Goal: Task Accomplishment & Management: Manage account settings

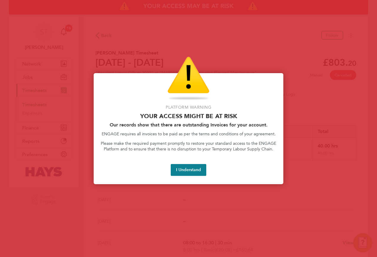
click at [158, 34] on div at bounding box center [188, 128] width 377 height 257
click at [123, 74] on div "Access At Risk" at bounding box center [189, 79] width 176 height 44
click at [183, 169] on button "I Understand" at bounding box center [189, 170] width 36 height 12
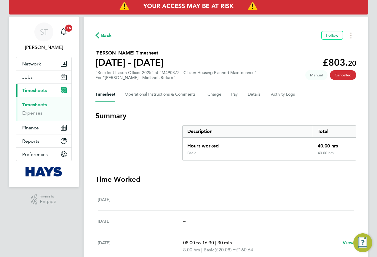
click at [33, 104] on link "Timesheets" at bounding box center [34, 105] width 25 height 6
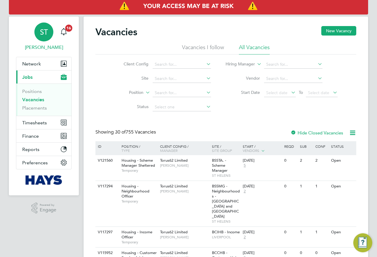
click at [37, 34] on div "ST" at bounding box center [43, 32] width 19 height 19
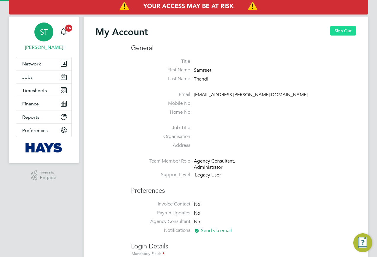
click at [346, 33] on button "Sign Out" at bounding box center [343, 30] width 26 height 9
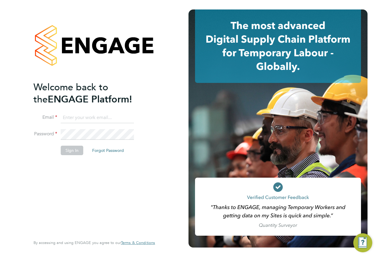
click at [86, 117] on input at bounding box center [97, 118] width 73 height 11
type input "Vendorkeyaccounts2@hays.com"
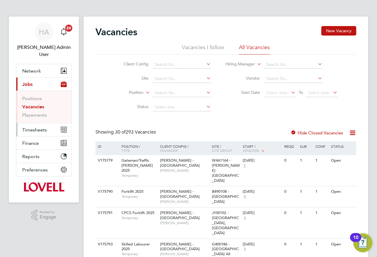
click at [38, 127] on span "Timesheets" at bounding box center [34, 130] width 25 height 6
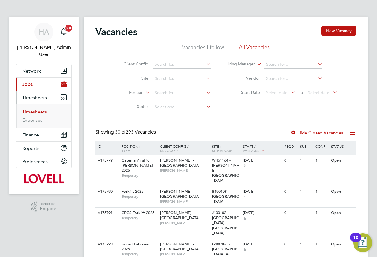
drag, startPoint x: 31, startPoint y: 102, endPoint x: 46, endPoint y: 101, distance: 15.8
click at [31, 109] on link "Timesheets" at bounding box center [34, 112] width 25 height 6
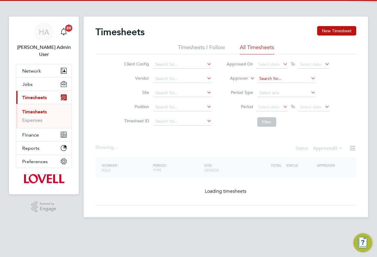
click at [263, 79] on input at bounding box center [286, 79] width 58 height 8
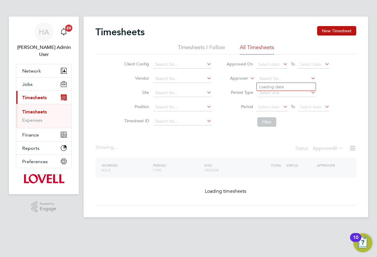
click at [238, 79] on label "Approver" at bounding box center [235, 79] width 27 height 6
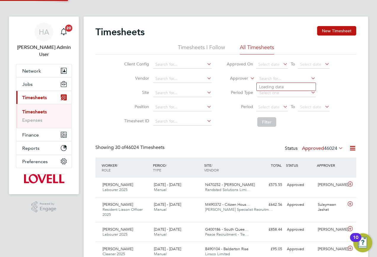
click at [240, 78] on label "Approver" at bounding box center [235, 79] width 27 height 6
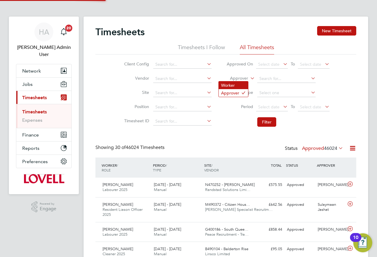
click at [236, 84] on li "Worker" at bounding box center [233, 86] width 29 height 8
click at [267, 77] on input at bounding box center [286, 79] width 58 height 8
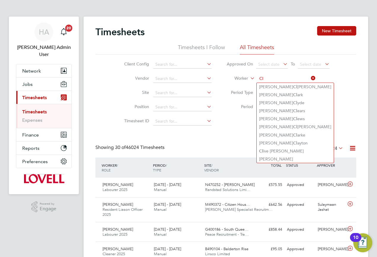
type input "C"
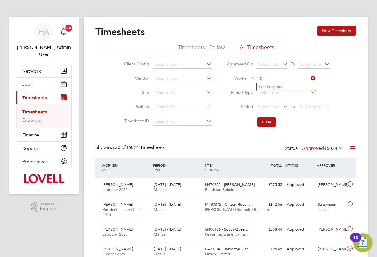
type input "C"
click at [273, 93] on b "[PERSON_NAME]" at bounding box center [276, 95] width 34 height 5
type input "[PERSON_NAME]"
click at [267, 123] on button "Filter" at bounding box center [266, 121] width 19 height 9
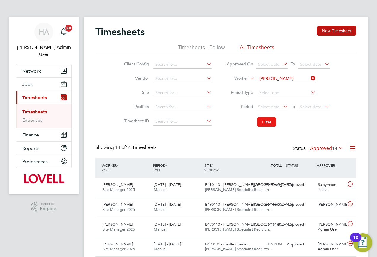
click at [273, 120] on button "Filter" at bounding box center [266, 121] width 19 height 9
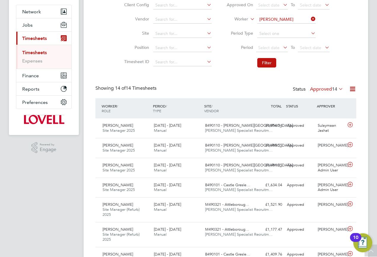
click at [324, 90] on label "Approved 14" at bounding box center [326, 89] width 33 height 6
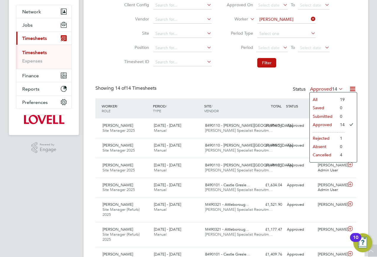
click at [316, 98] on li "All" at bounding box center [323, 100] width 27 height 8
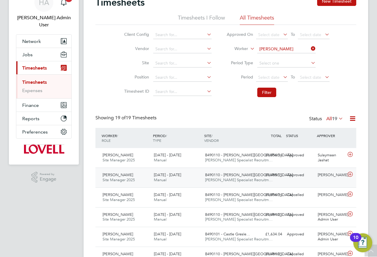
click at [286, 176] on div "Approved" at bounding box center [300, 176] width 31 height 10
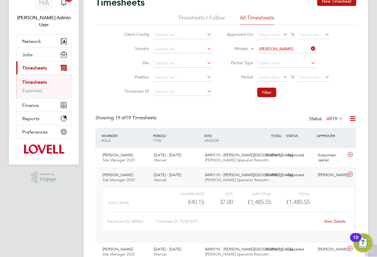
click at [334, 223] on link "View Details" at bounding box center [335, 221] width 22 height 5
click at [310, 49] on icon at bounding box center [310, 48] width 0 height 8
click at [293, 50] on input at bounding box center [286, 49] width 58 height 8
click at [283, 57] on b "Morris" at bounding box center [288, 57] width 34 height 5
type input "Phillip Morris"
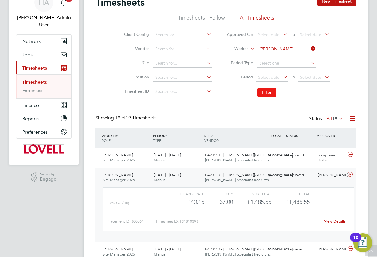
click at [260, 91] on button "Filter" at bounding box center [266, 92] width 19 height 9
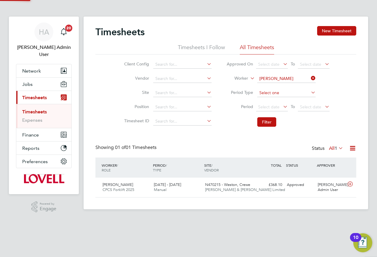
scroll to position [15, 52]
click at [307, 79] on input at bounding box center [286, 79] width 58 height 8
click at [278, 80] on input at bounding box center [286, 79] width 58 height 8
type input "Phil Morris"
click at [271, 93] on b "Morris" at bounding box center [285, 95] width 34 height 5
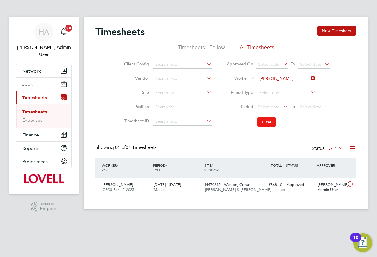
click at [264, 124] on button "Filter" at bounding box center [266, 121] width 19 height 9
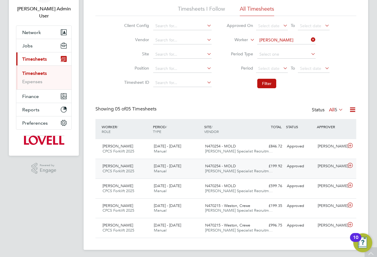
scroll to position [41, 0]
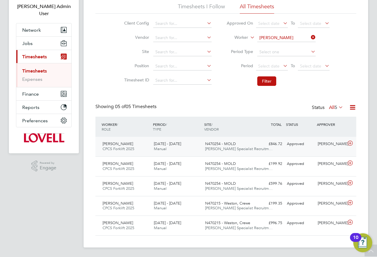
click at [268, 149] on div "£846.72 Approved" at bounding box center [269, 144] width 31 height 10
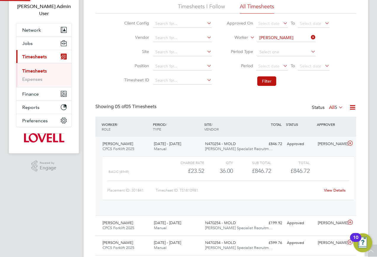
scroll to position [10, 58]
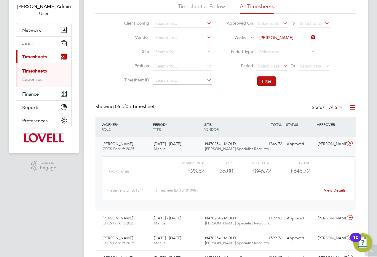
click at [329, 192] on link "View Details" at bounding box center [335, 190] width 22 height 5
drag, startPoint x: 312, startPoint y: 38, endPoint x: 298, endPoint y: 38, distance: 13.9
click at [310, 38] on icon at bounding box center [310, 37] width 0 height 8
click at [288, 38] on input at bounding box center [286, 38] width 58 height 8
paste input "Riyaz Yusuf"
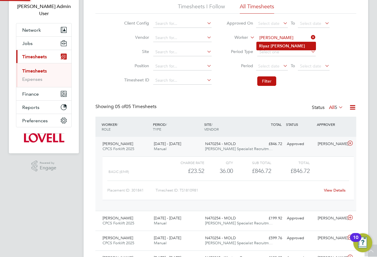
type input "Riyaz Yusuf"
click at [281, 44] on li "Riyaz Yusuf" at bounding box center [286, 46] width 59 height 8
click at [260, 82] on button "Filter" at bounding box center [266, 81] width 19 height 9
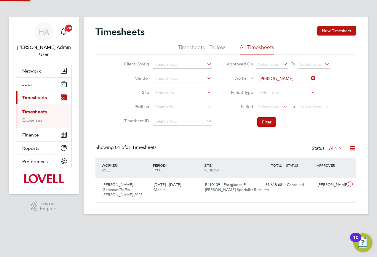
scroll to position [15, 52]
click at [310, 78] on icon at bounding box center [310, 78] width 0 height 8
click at [296, 80] on input at bounding box center [286, 79] width 58 height 8
click at [279, 94] on li "Phil Mo rris" at bounding box center [286, 95] width 59 height 8
type input "Phil Morris"
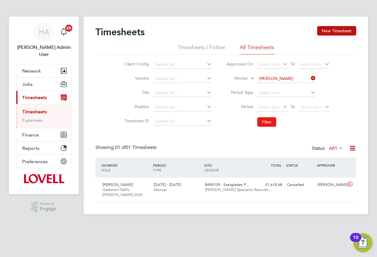
click at [259, 123] on button "Filter" at bounding box center [266, 121] width 19 height 9
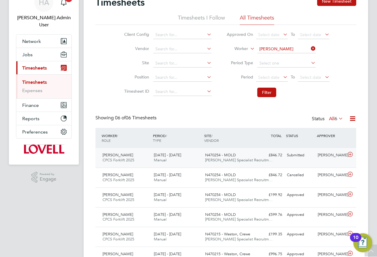
click at [287, 162] on div "Phil Morris CPCS Forklift 2025 23 - 29 Aug 2025 23 - 29 Aug 2025 Manual N470254…" at bounding box center [226, 158] width 261 height 20
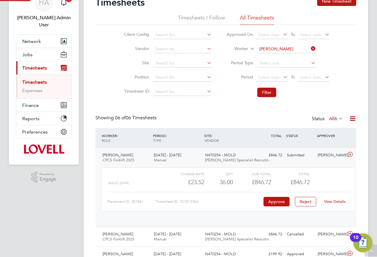
scroll to position [10, 58]
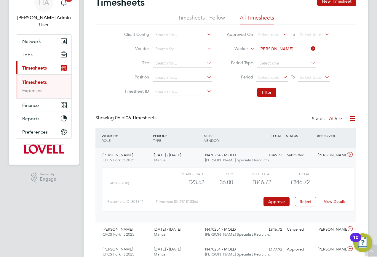
click at [326, 204] on link "View Details" at bounding box center [335, 201] width 22 height 5
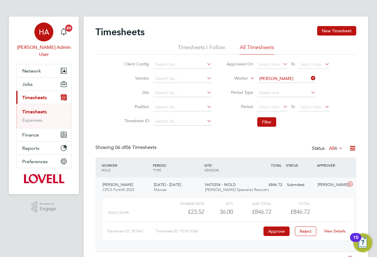
click at [37, 50] on span "Hays Admin User" at bounding box center [44, 51] width 56 height 14
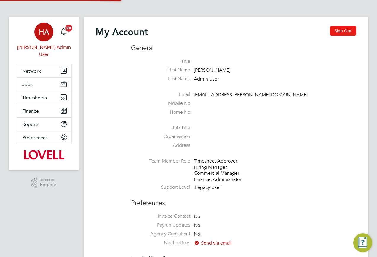
click at [355, 32] on button "Sign Out" at bounding box center [343, 30] width 26 height 9
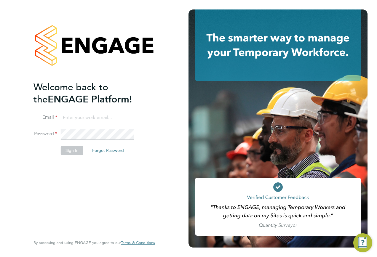
click at [105, 120] on input at bounding box center [97, 118] width 73 height 11
type input "samreet.thandi@hays.com"
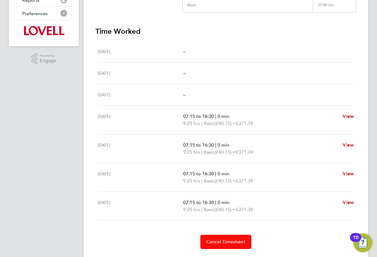
scroll to position [164, 0]
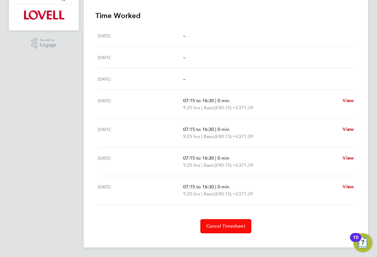
click at [223, 229] on span "Cancel Timesheet" at bounding box center [225, 227] width 39 height 6
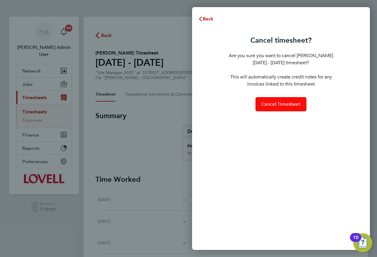
drag, startPoint x: 278, startPoint y: 107, endPoint x: 273, endPoint y: 108, distance: 4.3
click at [277, 107] on span "Cancel Timesheet" at bounding box center [281, 104] width 39 height 6
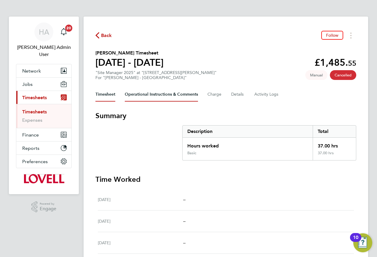
click at [151, 98] on Comments-tab "Operational Instructions & Comments" at bounding box center [161, 95] width 73 height 14
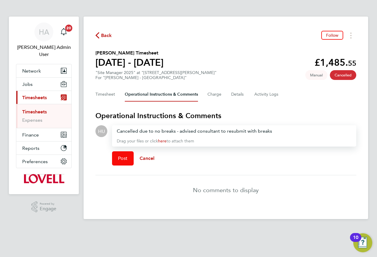
click at [124, 159] on span "Post" at bounding box center [123, 159] width 10 height 6
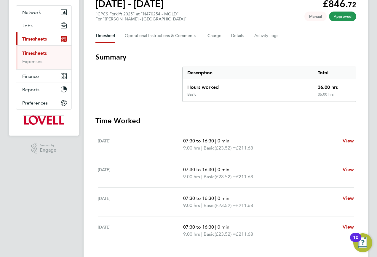
scroll to position [59, 0]
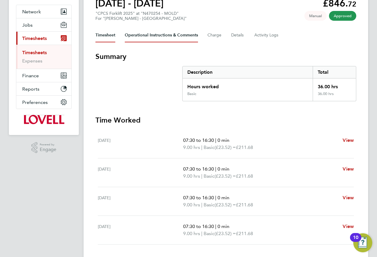
click at [171, 39] on Comments-tab "Operational Instructions & Comments" at bounding box center [161, 35] width 73 height 14
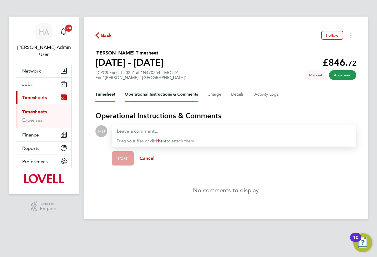
click at [111, 98] on button "Timesheet" at bounding box center [106, 95] width 20 height 14
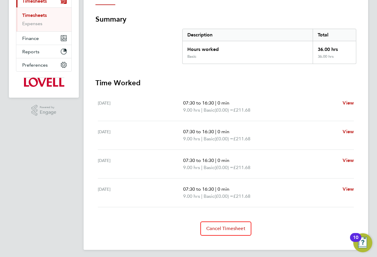
scroll to position [99, 0]
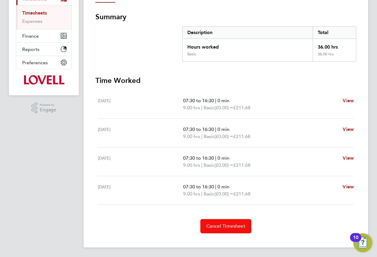
click at [222, 227] on span "Cancel Timesheet" at bounding box center [225, 227] width 39 height 6
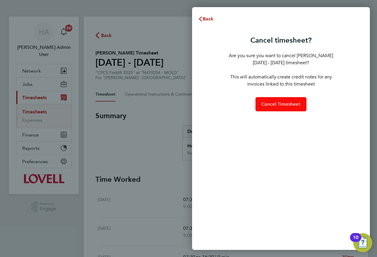
click at [284, 109] on button "Cancel Timesheet" at bounding box center [281, 104] width 51 height 14
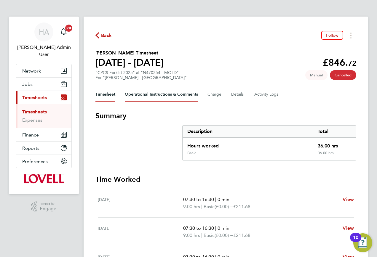
click at [133, 97] on Comments-tab "Operational Instructions & Comments" at bounding box center [161, 95] width 73 height 14
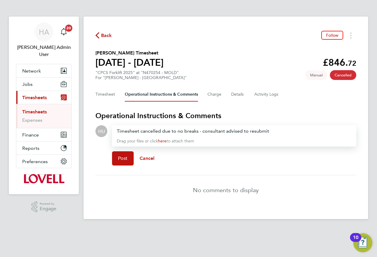
click at [212, 156] on div "Post Cancel" at bounding box center [234, 159] width 244 height 24
click at [124, 158] on span "Post" at bounding box center [123, 159] width 10 height 6
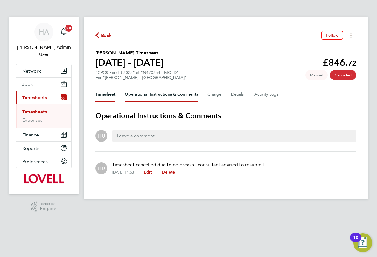
click at [111, 95] on button "Timesheet" at bounding box center [106, 95] width 20 height 14
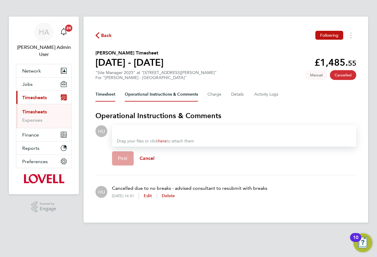
click at [107, 93] on button "Timesheet" at bounding box center [106, 95] width 20 height 14
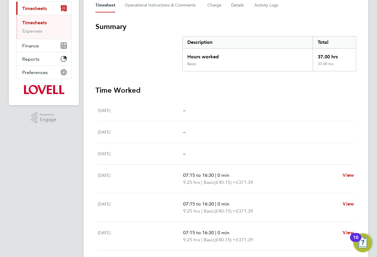
scroll to position [47, 0]
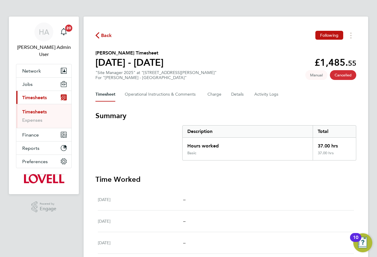
click at [109, 36] on span "Back" at bounding box center [106, 35] width 11 height 7
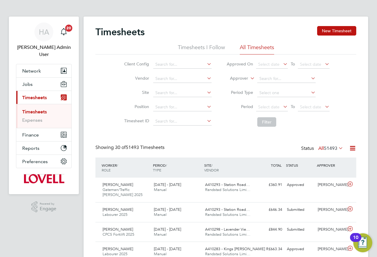
click at [249, 79] on icon at bounding box center [249, 76] width 0 height 5
click at [242, 83] on li "Worker" at bounding box center [233, 86] width 29 height 8
click at [266, 77] on input at bounding box center [286, 79] width 58 height 8
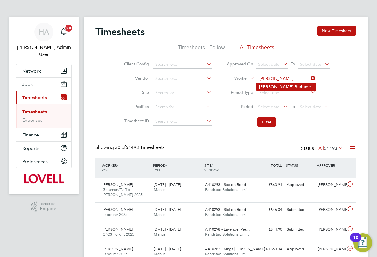
click at [295, 87] on b "Bur" at bounding box center [298, 87] width 7 height 5
type input "Clifford Burbage"
click at [264, 119] on button "Filter" at bounding box center [266, 121] width 19 height 9
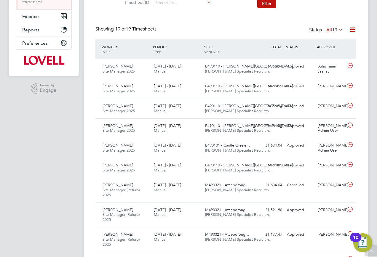
click at [330, 31] on label "All 19" at bounding box center [335, 30] width 17 height 6
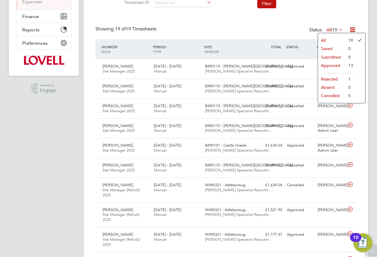
click at [326, 41] on li "All" at bounding box center [331, 40] width 27 height 8
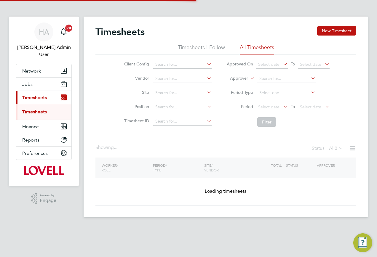
click at [244, 79] on label "Approver" at bounding box center [235, 79] width 27 height 6
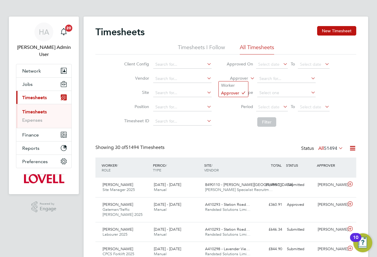
click at [237, 79] on label "Approver" at bounding box center [235, 79] width 27 height 6
click at [233, 87] on li "Worker" at bounding box center [233, 86] width 29 height 8
click at [271, 78] on input at bounding box center [286, 79] width 58 height 8
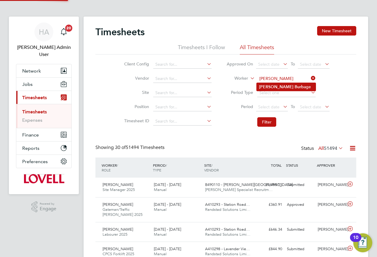
click at [287, 85] on li "Clifford Burb age" at bounding box center [286, 87] width 59 height 8
type input "Clifford Burbage"
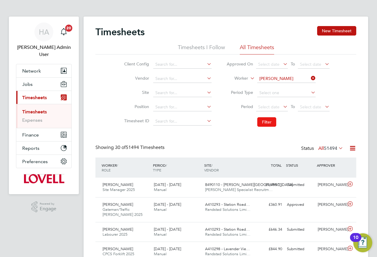
click at [264, 120] on button "Filter" at bounding box center [266, 121] width 19 height 9
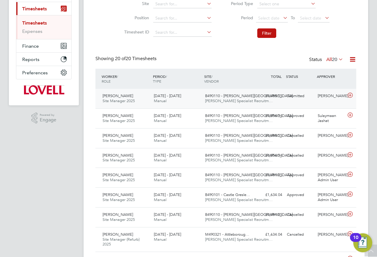
click at [295, 104] on div "Clifford Burbage Site Manager 2025 23 - 29 Aug 2025 23 - 29 Aug 2025 Manual B49…" at bounding box center [226, 99] width 261 height 20
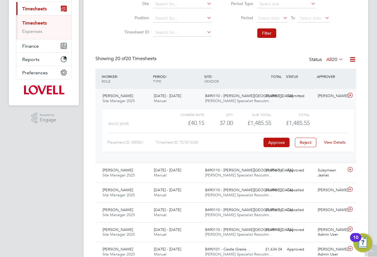
click at [332, 144] on link "View Details" at bounding box center [335, 142] width 22 height 5
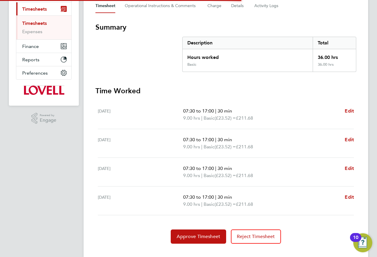
scroll to position [99, 0]
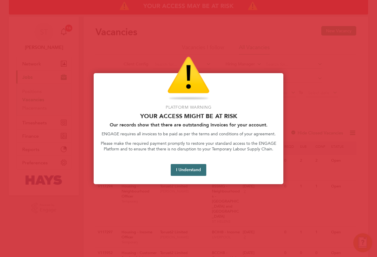
click at [177, 166] on button "I Understand" at bounding box center [189, 170] width 36 height 12
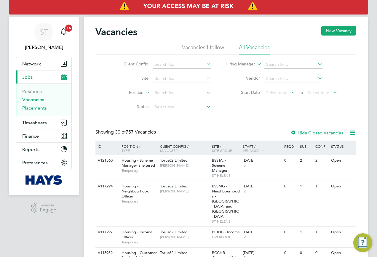
click at [27, 108] on link "Placements" at bounding box center [34, 108] width 25 height 6
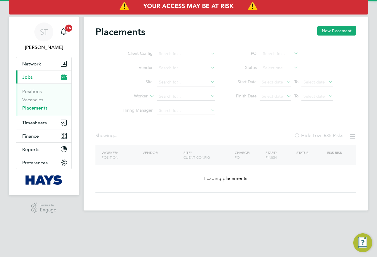
click at [177, 100] on ul "Client Config Vendor Site Worker Hiring Manager" at bounding box center [167, 82] width 112 height 71
click at [174, 96] on ul "Client Config Vendor Site Worker Hiring Manager" at bounding box center [167, 82] width 112 height 71
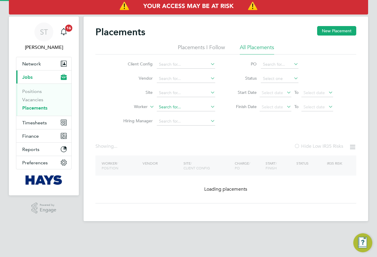
click at [164, 109] on input at bounding box center [186, 107] width 58 height 8
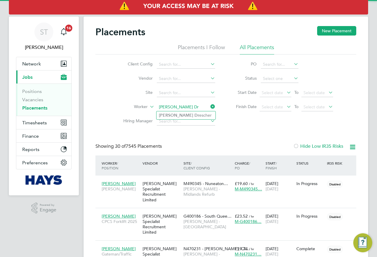
click at [184, 115] on li "Ellis Dr escher" at bounding box center [186, 116] width 59 height 8
type input "Ellis Drescher"
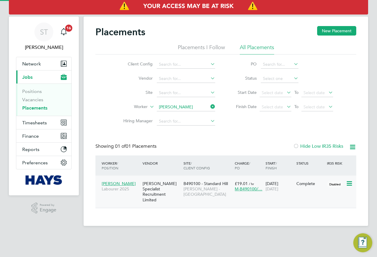
click at [206, 195] on div "Ellis Drescher Labourer 2025 Hays Specialist Recruitment Limited B490100 - Stan…" at bounding box center [226, 192] width 261 height 32
click at [185, 187] on span "Lovell - East Midlands" at bounding box center [208, 192] width 48 height 11
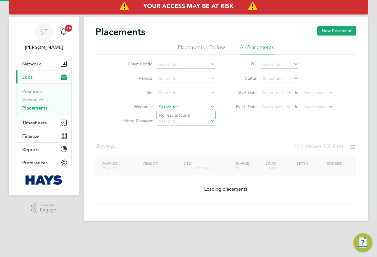
click at [205, 107] on input at bounding box center [186, 107] width 58 height 8
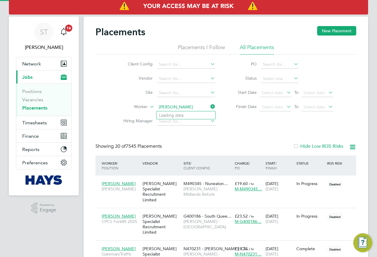
click at [162, 107] on input "NMichael pITTS" at bounding box center [186, 107] width 58 height 8
click at [184, 114] on li "Michael Pitts" at bounding box center [194, 116] width 75 height 8
type input "Michael Pitts"
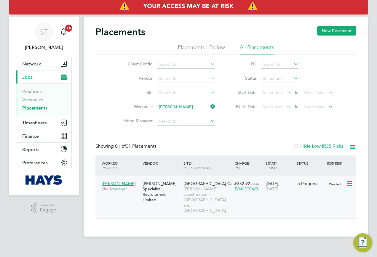
click at [214, 182] on span "University Of Leeds Ca…" at bounding box center [210, 183] width 53 height 5
drag, startPoint x: 40, startPoint y: 36, endPoint x: 51, endPoint y: 36, distance: 11.6
click at [40, 36] on span "ST" at bounding box center [44, 32] width 8 height 8
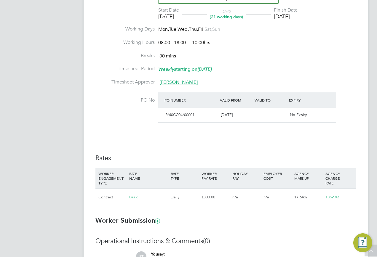
scroll to position [237, 0]
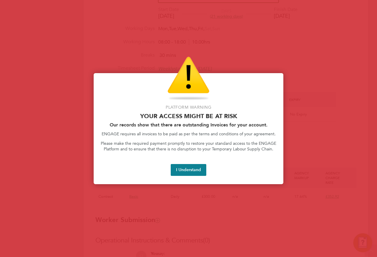
click at [209, 32] on div at bounding box center [188, 128] width 377 height 257
click at [180, 168] on button "I Understand" at bounding box center [189, 170] width 36 height 12
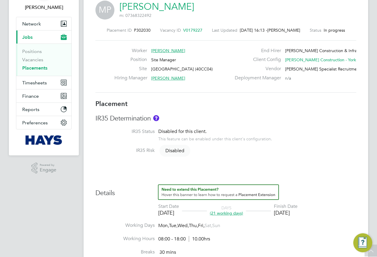
scroll to position [0, 0]
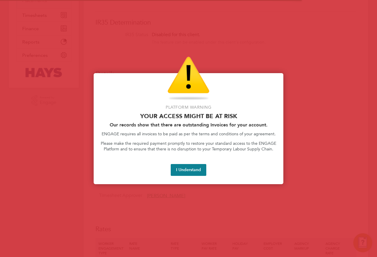
scroll to position [178, 0]
click at [188, 170] on button "I Understand" at bounding box center [189, 170] width 36 height 12
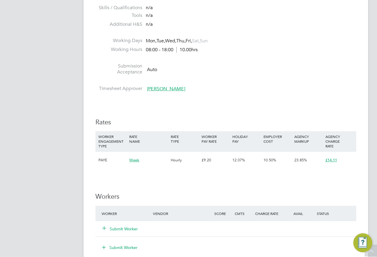
scroll to position [267, 0]
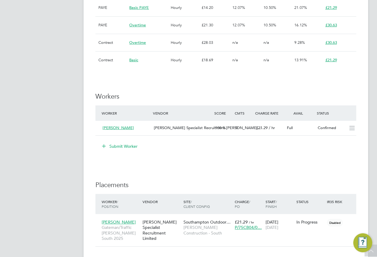
scroll to position [475, 0]
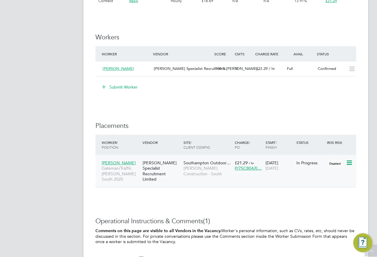
click at [117, 161] on span "[PERSON_NAME]" at bounding box center [119, 162] width 34 height 5
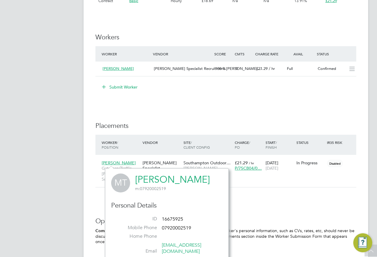
click at [152, 177] on link "Mark Tricker" at bounding box center [172, 180] width 75 height 12
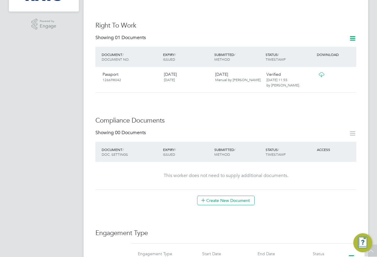
scroll to position [267, 0]
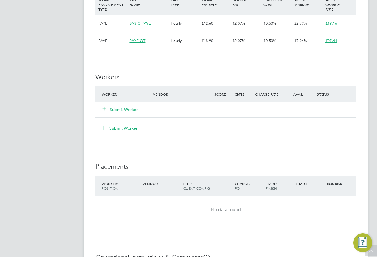
scroll to position [415, 0]
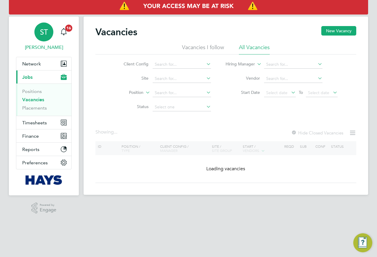
drag, startPoint x: 38, startPoint y: 39, endPoint x: 44, endPoint y: 39, distance: 5.3
click at [38, 39] on div "ST" at bounding box center [43, 32] width 19 height 19
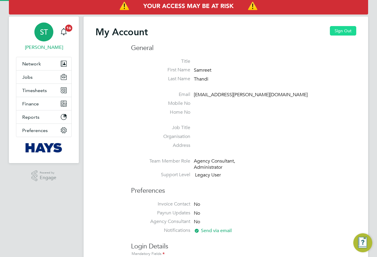
click at [350, 34] on button "Sign Out" at bounding box center [343, 30] width 26 height 9
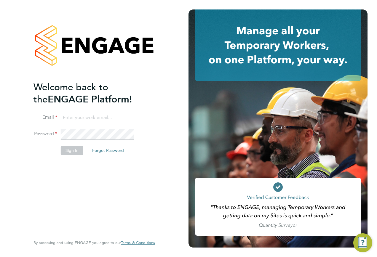
click at [104, 119] on input at bounding box center [97, 118] width 73 height 11
click at [108, 119] on input "Engagemasterlogins#@hays.com" at bounding box center [97, 118] width 73 height 11
type input "Engagemasterlogins@hays.com"
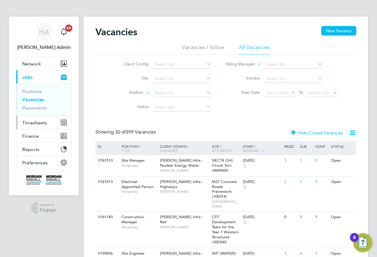
click at [37, 123] on span "Timesheets" at bounding box center [34, 123] width 25 height 6
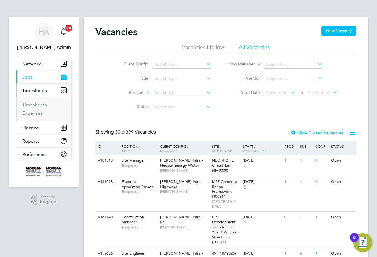
click at [36, 82] on button "Current page: Jobs" at bounding box center [43, 77] width 55 height 13
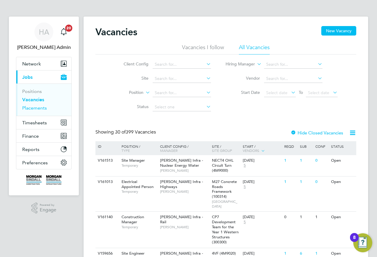
click at [23, 107] on link "Placements" at bounding box center [34, 108] width 25 height 6
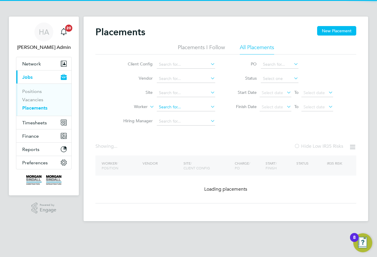
click at [163, 106] on input at bounding box center [186, 107] width 58 height 8
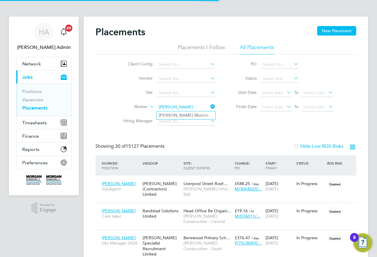
click at [195, 115] on b "Mur" at bounding box center [199, 115] width 8 height 5
type input "Michael Murton"
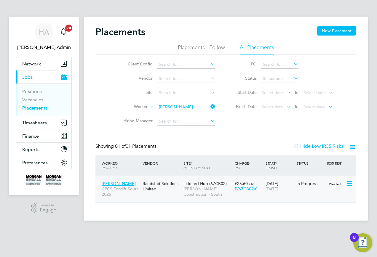
click at [195, 187] on span "[PERSON_NAME] Construction - South" at bounding box center [208, 192] width 48 height 11
click at [209, 105] on icon at bounding box center [209, 107] width 0 height 8
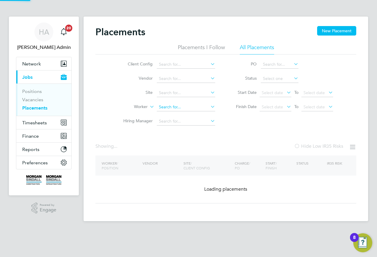
click at [187, 108] on input at bounding box center [186, 107] width 58 height 8
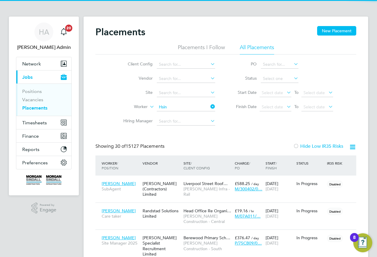
click at [176, 113] on li "Hsin -Huai Chang" at bounding box center [186, 116] width 59 height 8
type input "Hsin-Huai Chang"
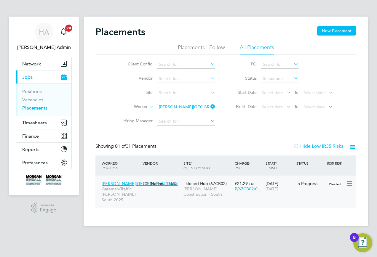
click at [181, 191] on div "Hsin-Huai Chang Gateman/Traffic Marshall South 2025 ITS (National) Ltd. Liskear…" at bounding box center [226, 192] width 261 height 32
click at [179, 200] on div "Hsin-Huai Chang Gateman/Traffic Marshall South 2025 ITS (National) Ltd. Liskear…" at bounding box center [226, 192] width 261 height 32
click at [208, 201] on div "Hsin-Huai Chang Gateman/Traffic Marshall South 2025 ITS (National) Ltd. Liskear…" at bounding box center [226, 192] width 261 height 32
click at [213, 191] on span "[PERSON_NAME] Construction - South" at bounding box center [208, 192] width 48 height 11
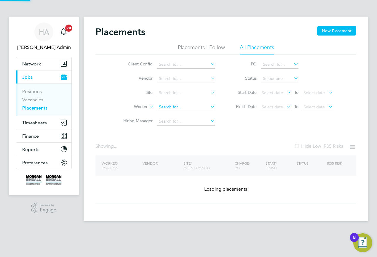
click at [207, 108] on input at bounding box center [186, 107] width 58 height 8
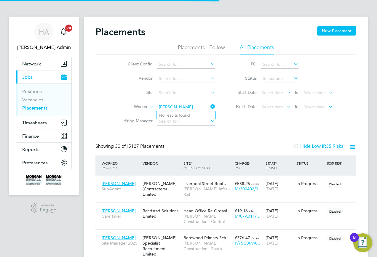
drag, startPoint x: 170, startPoint y: 108, endPoint x: 165, endPoint y: 108, distance: 5.0
click at [165, 108] on input "Andy Nichols" at bounding box center [186, 107] width 58 height 8
click at [184, 108] on input "Nichols" at bounding box center [186, 107] width 58 height 8
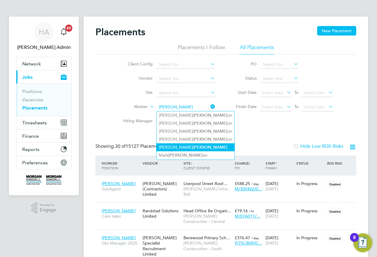
click at [174, 144] on li "Andrew Nichols" at bounding box center [196, 148] width 78 height 8
type input "Andrew Nichols"
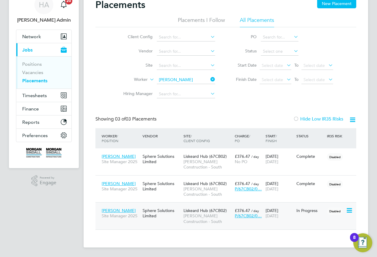
click at [166, 215] on div "Sphere Solutions Limited" at bounding box center [161, 213] width 41 height 17
click at [207, 82] on ul "Client Config Vendor Site Worker Hiring Manager" at bounding box center [167, 65] width 112 height 71
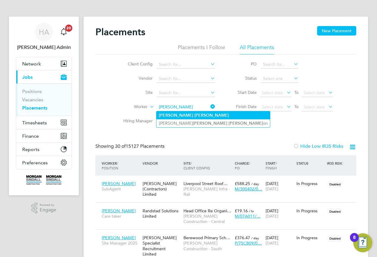
click at [195, 117] on b "Harris" at bounding box center [212, 115] width 34 height 5
type input "David Harris"
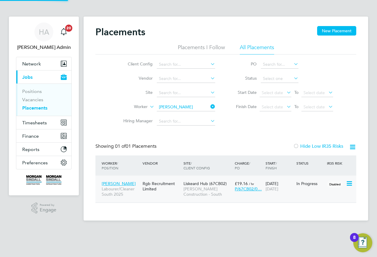
click at [183, 190] on div "Liskeard Hub (67CB02) Morgan Sindall Construction - South" at bounding box center [207, 189] width 51 height 22
click at [209, 108] on icon at bounding box center [209, 107] width 0 height 8
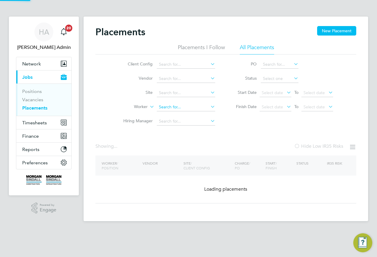
click at [196, 107] on input at bounding box center [186, 107] width 58 height 8
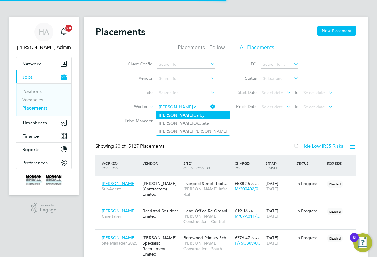
click at [181, 117] on li "Reuben Carby" at bounding box center [193, 116] width 73 height 8
type input "Reuben Carby"
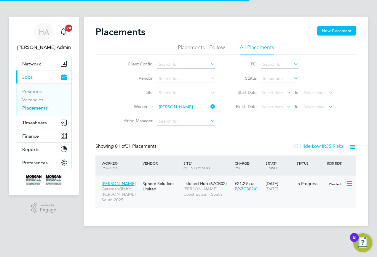
click at [201, 195] on span "Morgan Sindall Construction - South" at bounding box center [208, 192] width 48 height 11
click at [41, 126] on button "Timesheets" at bounding box center [43, 122] width 55 height 13
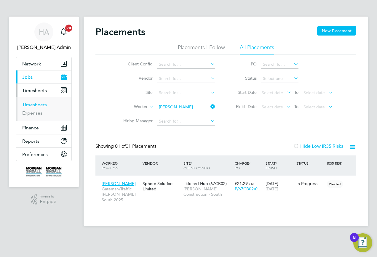
drag, startPoint x: 39, startPoint y: 103, endPoint x: 60, endPoint y: 103, distance: 21.4
click at [39, 103] on link "Timesheets" at bounding box center [34, 105] width 25 height 6
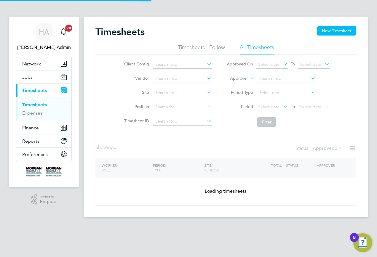
click at [248, 79] on label "Approver" at bounding box center [235, 79] width 27 height 6
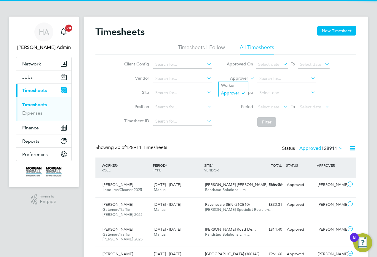
click at [241, 78] on label "Approver" at bounding box center [235, 79] width 27 height 6
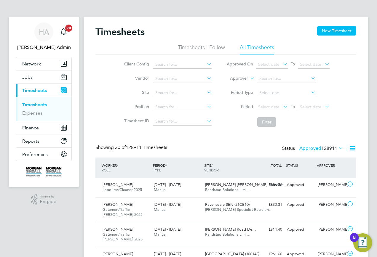
click at [236, 86] on li "Worker" at bounding box center [233, 86] width 29 height 8
drag, startPoint x: 256, startPoint y: 81, endPoint x: 271, endPoint y: 80, distance: 15.2
click at [267, 79] on input at bounding box center [286, 79] width 58 height 8
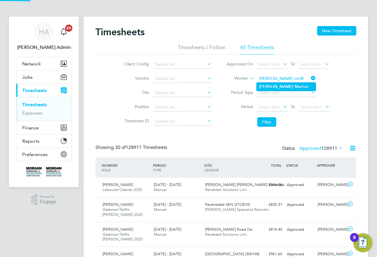
click at [274, 90] on li "Michael Mur ton" at bounding box center [286, 87] width 59 height 8
type input "Michael Murton"
click at [266, 122] on button "Filter" at bounding box center [266, 121] width 19 height 9
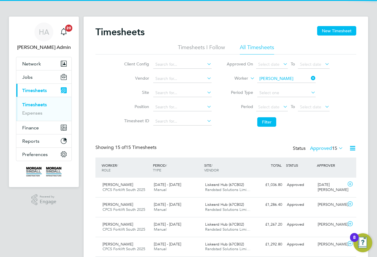
click at [323, 152] on div "Status Approved 15" at bounding box center [319, 149] width 52 height 8
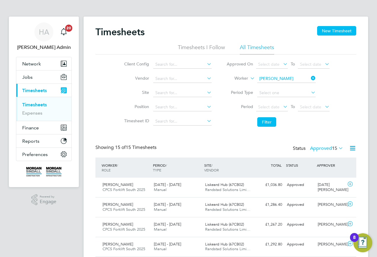
click at [323, 151] on label "Approved 15" at bounding box center [326, 149] width 33 height 6
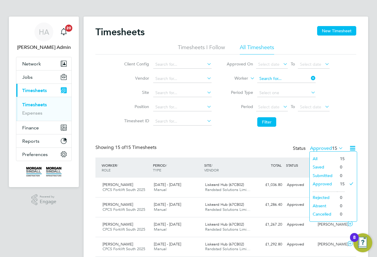
click at [307, 79] on input at bounding box center [286, 79] width 58 height 8
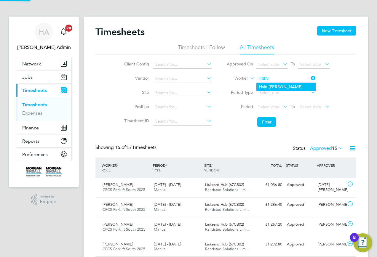
click at [281, 90] on li "Hsin -Huai Chang" at bounding box center [286, 87] width 59 height 8
type input "Hsin-Huai Chang"
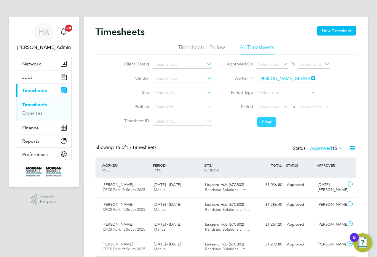
click at [264, 119] on button "Filter" at bounding box center [266, 121] width 19 height 9
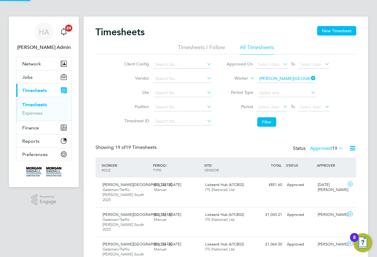
click at [320, 148] on label "Approved 19" at bounding box center [326, 149] width 33 height 6
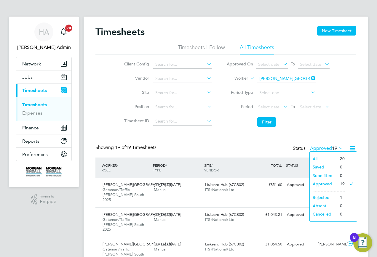
click at [325, 174] on li "Submitted" at bounding box center [323, 176] width 27 height 8
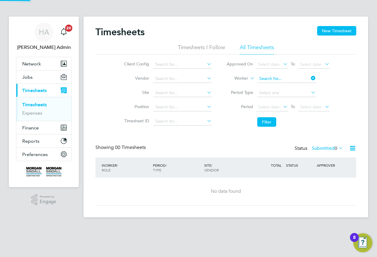
click at [302, 79] on input at bounding box center [286, 79] width 58 height 8
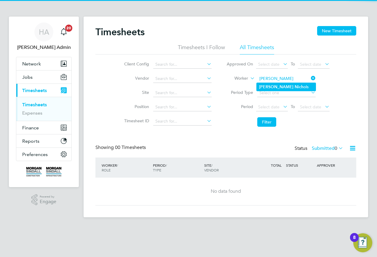
click at [295, 86] on li "Andrew Nich ols" at bounding box center [286, 87] width 59 height 8
type input "Andrew Nichols"
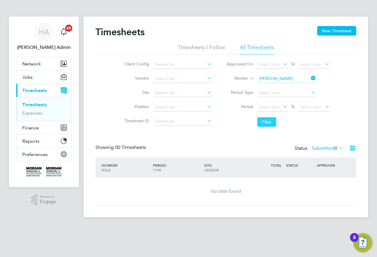
click at [265, 125] on button "Filter" at bounding box center [266, 121] width 19 height 9
click at [306, 82] on div "Timesheets New Timesheet Timesheets I Follow All Timesheets Client Config Vendo…" at bounding box center [226, 117] width 285 height 201
click at [261, 79] on input "adAVID hARRIS" at bounding box center [286, 79] width 58 height 8
click at [271, 90] on li "David Harris" at bounding box center [294, 87] width 75 height 8
type input "David Harris"
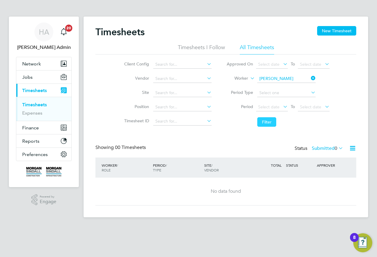
click at [264, 124] on button "Filter" at bounding box center [266, 121] width 19 height 9
click at [310, 79] on icon at bounding box center [310, 78] width 0 height 8
click at [298, 78] on input at bounding box center [286, 79] width 58 height 8
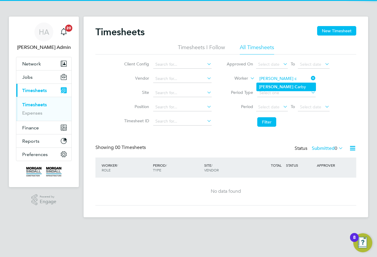
click at [275, 85] on li "Reuben C arby" at bounding box center [286, 87] width 59 height 8
type input "Reuben Carby"
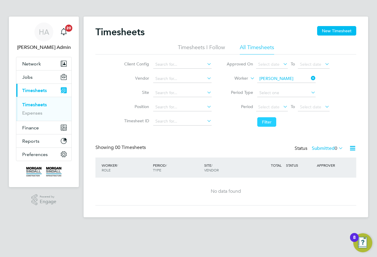
click at [264, 119] on button "Filter" at bounding box center [266, 121] width 19 height 9
drag, startPoint x: 313, startPoint y: 80, endPoint x: 296, endPoint y: 82, distance: 17.0
click at [310, 80] on icon at bounding box center [310, 78] width 0 height 8
click at [292, 81] on input at bounding box center [286, 79] width 58 height 8
click at [275, 87] on li "Ndon jang-Edit Ndumbe" at bounding box center [286, 87] width 59 height 8
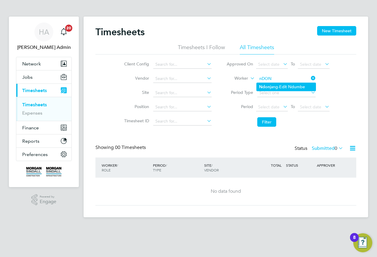
type input "Ndonjang-Edit Ndumbe"
click at [266, 131] on div "Timesheets New Timesheet Timesheets I Follow All Timesheets Client Config Vendo…" at bounding box center [226, 116] width 261 height 180
click at [266, 125] on button "Filter" at bounding box center [266, 121] width 19 height 9
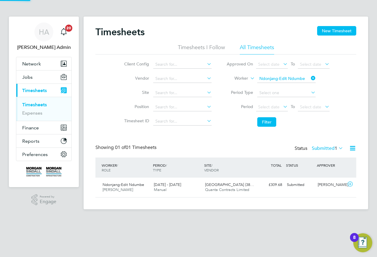
scroll to position [15, 52]
click at [310, 77] on icon at bounding box center [310, 78] width 0 height 8
click at [298, 80] on input at bounding box center [286, 79] width 58 height 8
click at [285, 93] on li "Carwyn Edwards" at bounding box center [286, 95] width 59 height 8
type input "Carwyn Edwards"
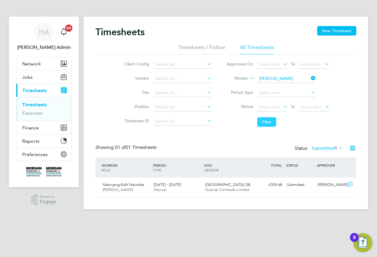
click at [260, 121] on button "Filter" at bounding box center [266, 121] width 19 height 9
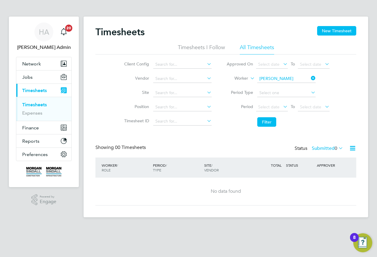
drag, startPoint x: 314, startPoint y: 77, endPoint x: 307, endPoint y: 79, distance: 6.3
click at [310, 77] on icon at bounding box center [310, 78] width 0 height 8
click at [288, 79] on input at bounding box center [286, 79] width 58 height 8
click at [303, 84] on li "Ndon jang-Edit Ndumbe" at bounding box center [286, 87] width 59 height 8
type input "Ndonjang-Edit Ndumbe"
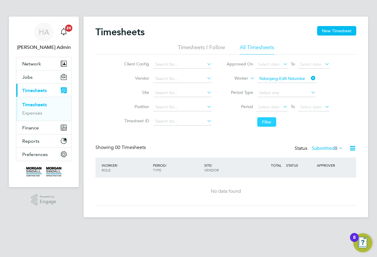
click at [271, 120] on button "Filter" at bounding box center [266, 121] width 19 height 9
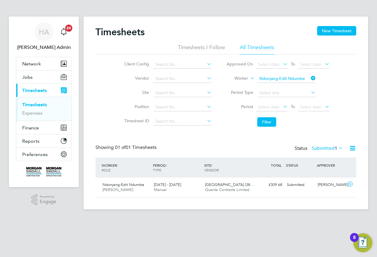
click at [325, 151] on label "Submitted 1" at bounding box center [327, 149] width 31 height 6
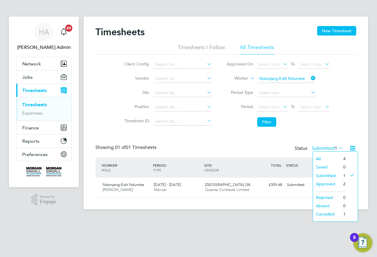
click at [322, 157] on li "All" at bounding box center [326, 159] width 27 height 8
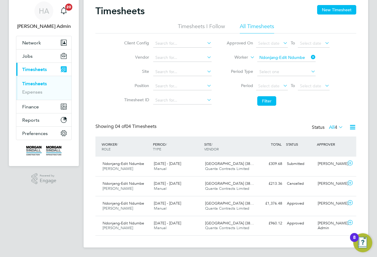
click at [310, 57] on icon at bounding box center [310, 57] width 0 height 8
click at [50, 19] on app-avatar "HA" at bounding box center [43, 10] width 19 height 19
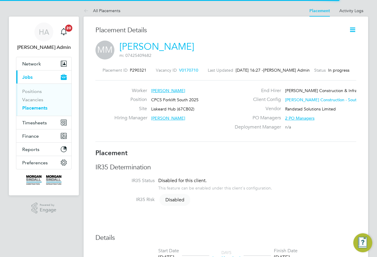
click at [351, 29] on icon at bounding box center [352, 29] width 7 height 7
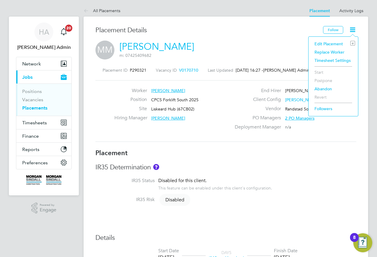
click at [321, 43] on li "Edit Placement e" at bounding box center [334, 44] width 44 height 8
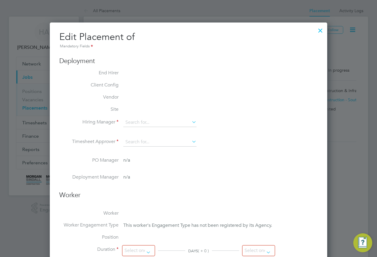
type input "[PERSON_NAME]"
type input "[DATE][PERSON_NAME]"
type input "22 May 2025"
type input "[DATE]"
type input "08:00"
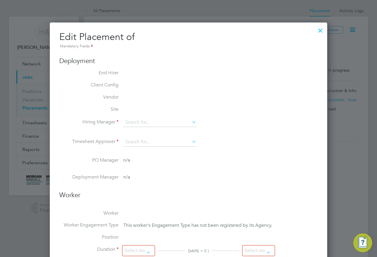
type input "18:00"
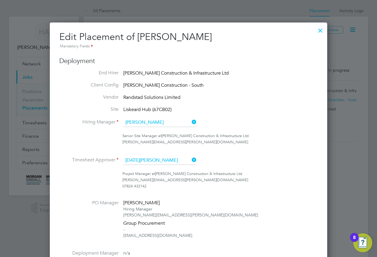
click at [191, 159] on icon at bounding box center [191, 160] width 0 height 8
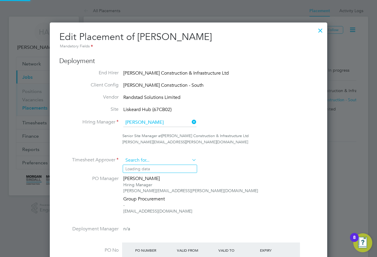
click at [169, 163] on input at bounding box center [159, 160] width 73 height 9
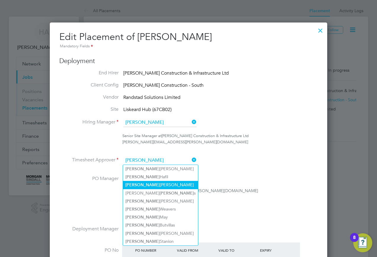
click at [150, 185] on li "Tom O'Rourke" at bounding box center [160, 185] width 75 height 8
type input "[PERSON_NAME]"
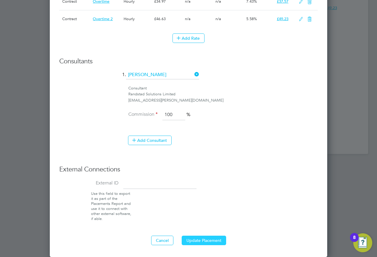
click at [202, 242] on button "Update Placement" at bounding box center [204, 240] width 44 height 9
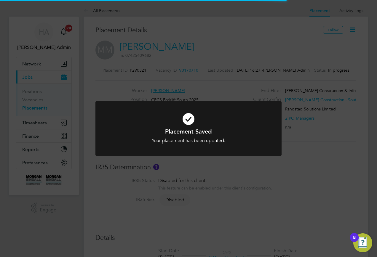
click at [193, 74] on div "Placement Saved Your placement has been updated. Cancel Okay" at bounding box center [188, 128] width 377 height 257
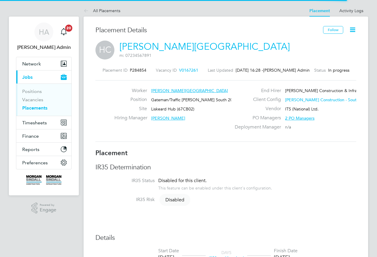
click at [351, 31] on icon at bounding box center [352, 29] width 7 height 7
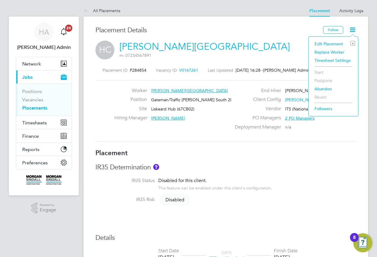
click at [337, 43] on li "Edit Placement e" at bounding box center [334, 44] width 44 height 8
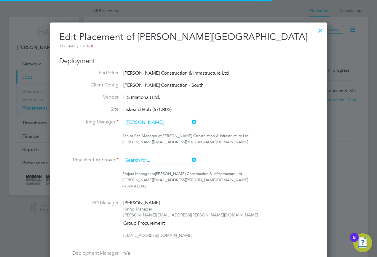
click at [189, 158] on input at bounding box center [159, 160] width 73 height 9
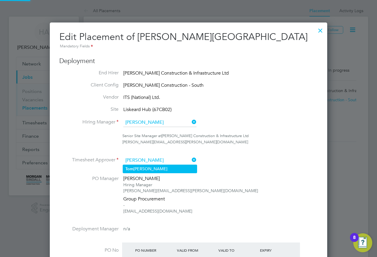
click at [169, 166] on li "T [PERSON_NAME]" at bounding box center [160, 169] width 74 height 8
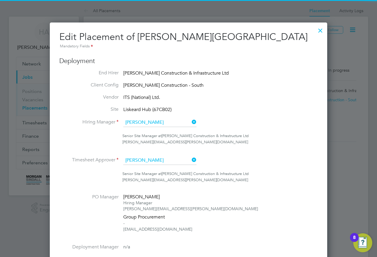
type input "[PERSON_NAME]"
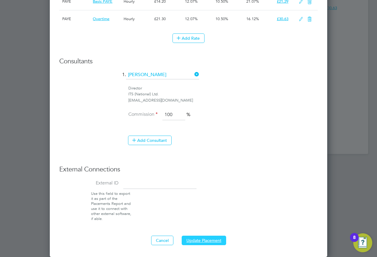
click at [194, 238] on button "Update Placement" at bounding box center [204, 240] width 44 height 9
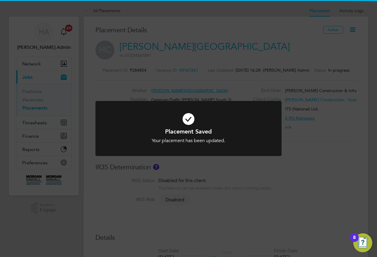
click at [302, 165] on div "Placement Saved Your placement has been updated. Cancel Okay" at bounding box center [188, 128] width 377 height 257
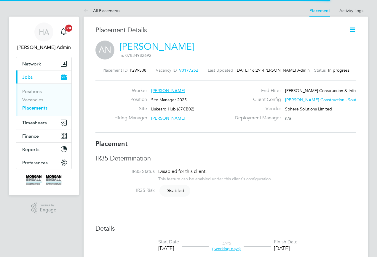
click at [354, 31] on icon at bounding box center [352, 29] width 7 height 7
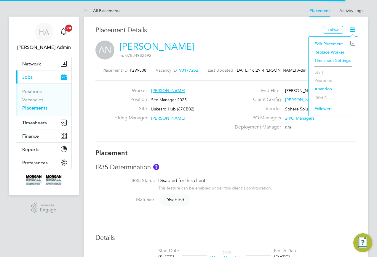
click at [335, 43] on li "Edit Placement e" at bounding box center [334, 44] width 44 height 8
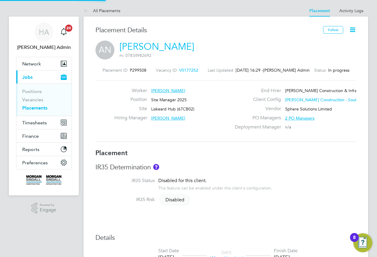
type input "[PERSON_NAME]"
type input "[DATE][PERSON_NAME]"
type input "22 Jul 2025"
type input "16 Sep 2025"
type input "08:00"
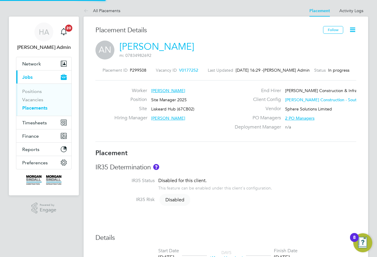
type input "18:00"
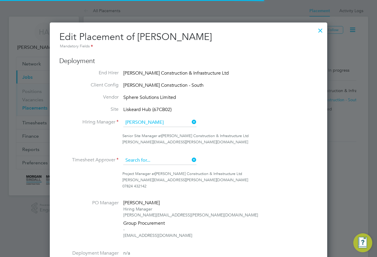
click at [180, 164] on input at bounding box center [159, 160] width 73 height 9
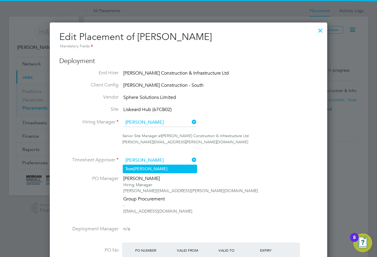
click at [174, 170] on li "T [PERSON_NAME]" at bounding box center [160, 169] width 74 height 8
type input "[PERSON_NAME]"
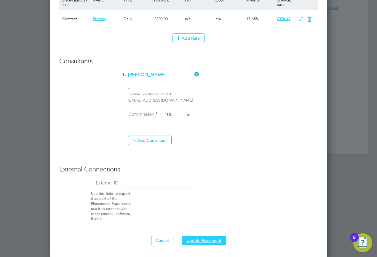
click at [195, 243] on button "Update Placement" at bounding box center [204, 240] width 44 height 9
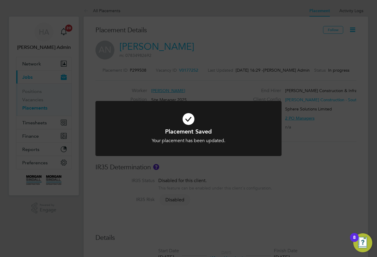
click at [121, 15] on div "Placement Saved Your placement has been updated. Cancel Okay" at bounding box center [188, 128] width 377 height 257
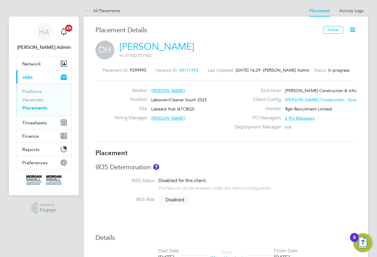
click at [354, 31] on icon at bounding box center [352, 29] width 7 height 7
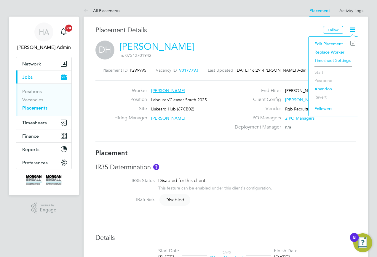
click at [318, 46] on li "Edit Placement e" at bounding box center [334, 44] width 44 height 8
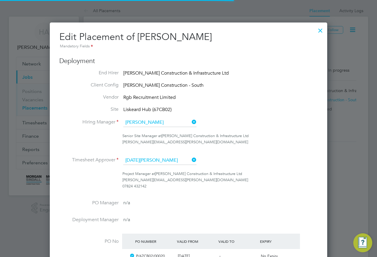
scroll to position [3, 3]
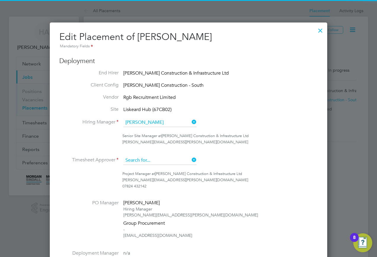
click at [187, 160] on input at bounding box center [159, 160] width 73 height 9
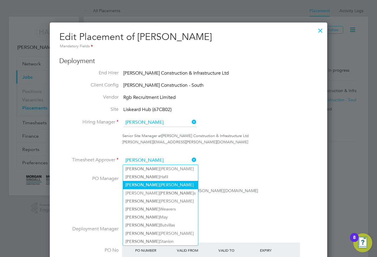
click at [148, 183] on li "Tom O'Rourke" at bounding box center [160, 185] width 75 height 8
type input "[PERSON_NAME]"
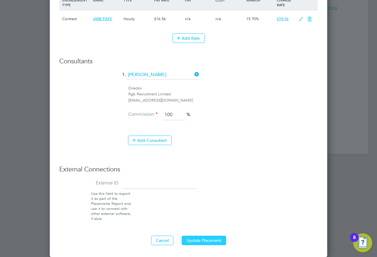
click at [194, 238] on button "Update Placement" at bounding box center [204, 240] width 44 height 9
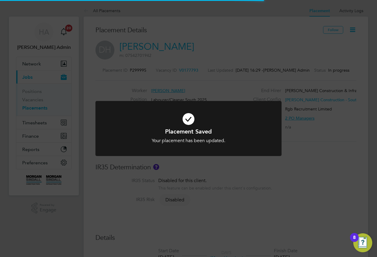
drag, startPoint x: 276, startPoint y: 149, endPoint x: 247, endPoint y: 97, distance: 60.3
click at [276, 149] on div at bounding box center [189, 128] width 186 height 55
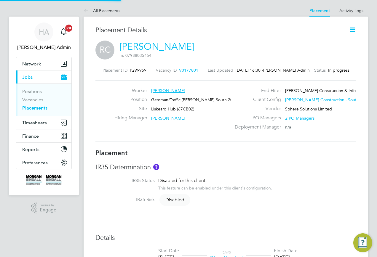
click at [352, 31] on icon at bounding box center [352, 29] width 7 height 7
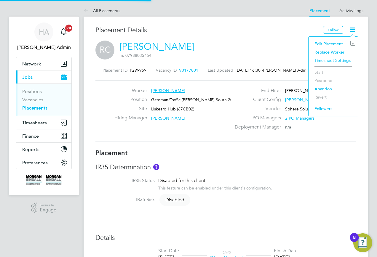
click at [325, 43] on li "Edit Placement e" at bounding box center [334, 44] width 44 height 8
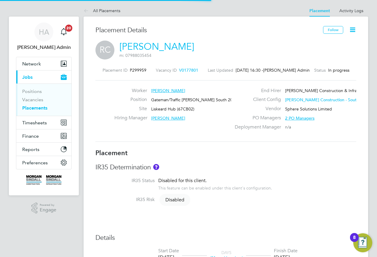
type input "[PERSON_NAME]"
type input "[DATE][PERSON_NAME]"
type input "[DATE]"
type input "08:00"
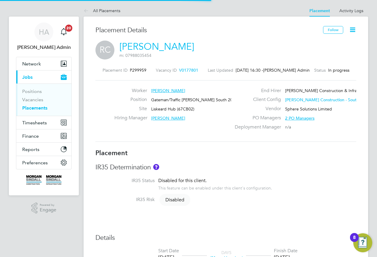
type input "18:00"
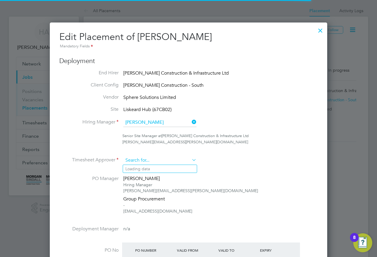
click at [188, 161] on input at bounding box center [159, 160] width 73 height 9
click at [171, 170] on li "T o m O'Rourke" at bounding box center [160, 169] width 74 height 8
type input "Tom O'Rourke"
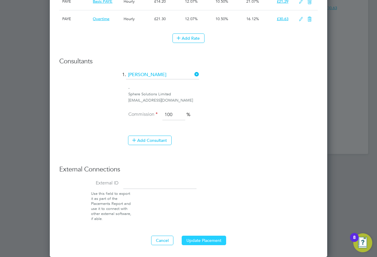
click at [195, 237] on button "Update Placement" at bounding box center [204, 240] width 44 height 9
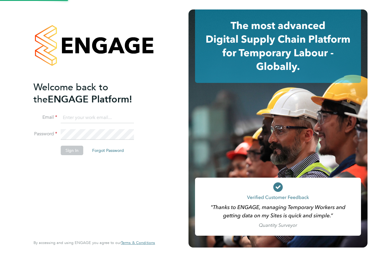
click at [82, 119] on input at bounding box center [97, 118] width 73 height 11
type input "[EMAIL_ADDRESS][PERSON_NAME][DOMAIN_NAME]"
click at [86, 128] on li "Email [EMAIL_ADDRESS][PERSON_NAME][DOMAIN_NAME]" at bounding box center [92, 121] width 116 height 17
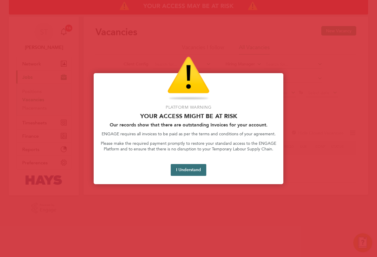
click at [176, 169] on button "I Understand" at bounding box center [189, 170] width 36 height 12
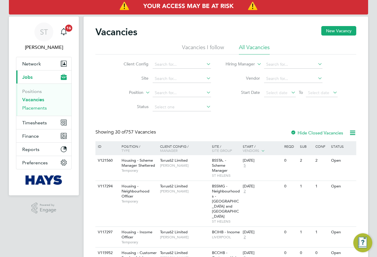
click at [32, 109] on link "Placements" at bounding box center [34, 108] width 25 height 6
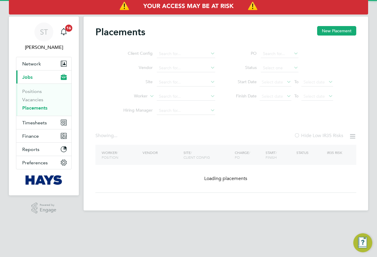
click at [173, 97] on ul "Client Config Vendor Site Worker Hiring Manager" at bounding box center [167, 82] width 112 height 71
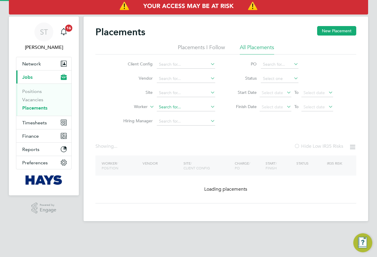
click at [163, 105] on input at bounding box center [186, 107] width 58 height 8
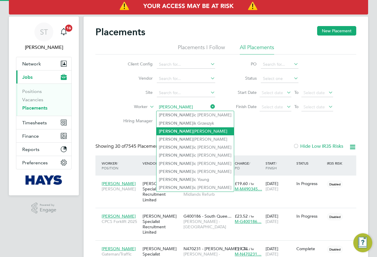
click at [181, 131] on li "Domin ik Ksiazek" at bounding box center [195, 132] width 77 height 8
type input "Dominik Ksiazek"
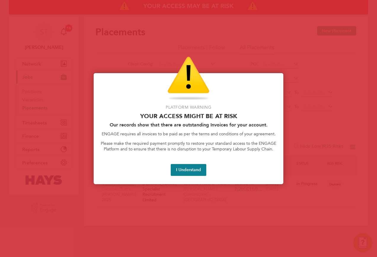
drag, startPoint x: 190, startPoint y: 168, endPoint x: 190, endPoint y: 171, distance: 3.7
click at [190, 168] on button "I Understand" at bounding box center [189, 170] width 36 height 12
click at [186, 171] on button "I Understand" at bounding box center [189, 170] width 36 height 12
drag, startPoint x: 191, startPoint y: 170, endPoint x: 183, endPoint y: 158, distance: 14.2
click at [191, 170] on button "I Understand" at bounding box center [189, 170] width 36 height 12
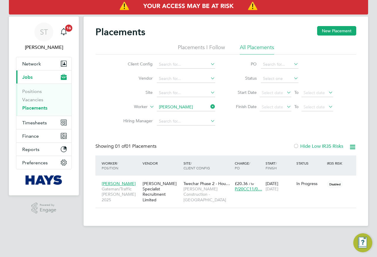
click at [216, 104] on li "Worker Dominik Ksiazek" at bounding box center [167, 107] width 112 height 14
click at [209, 105] on icon at bounding box center [209, 107] width 0 height 8
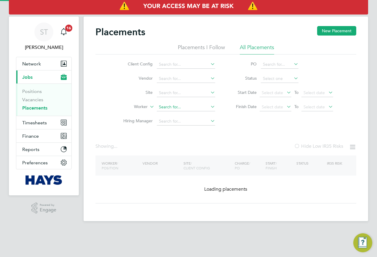
click at [194, 108] on input at bounding box center [186, 107] width 58 height 8
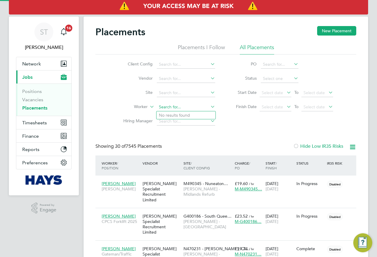
scroll to position [17, 52]
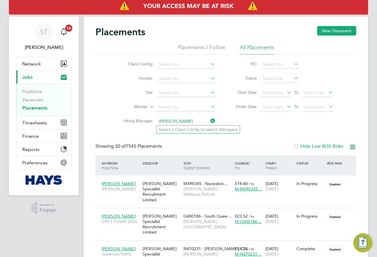
type input "pITTS"
click at [209, 120] on icon at bounding box center [209, 121] width 0 height 8
click at [192, 107] on input at bounding box center [186, 107] width 58 height 8
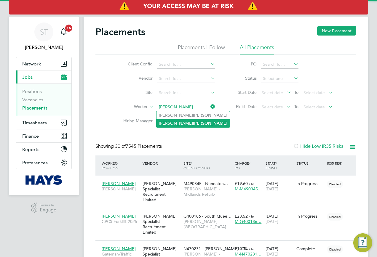
click at [193, 123] on b "Pitts" at bounding box center [210, 123] width 34 height 5
type input "[PERSON_NAME]"
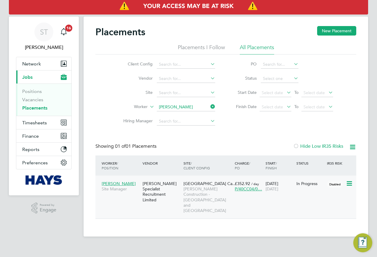
click at [197, 200] on span "Morgan Sindall Construction - Yorkshire and North East" at bounding box center [208, 200] width 48 height 27
